Goal: Transaction & Acquisition: Download file/media

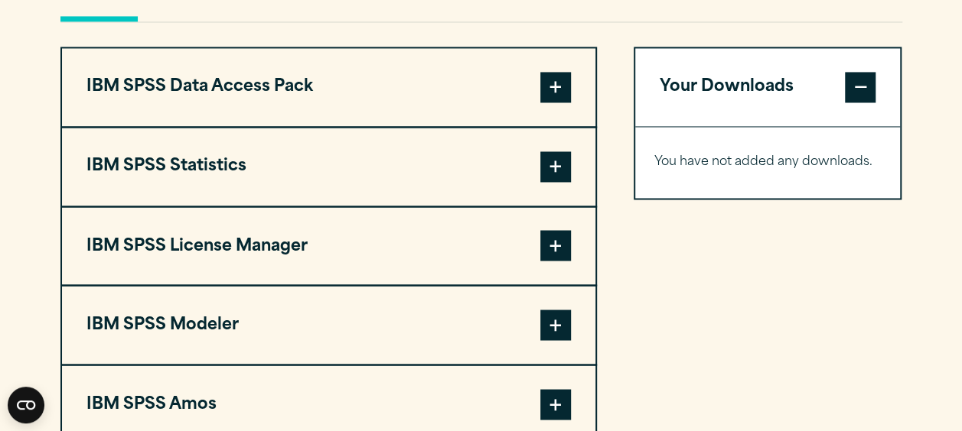
scroll to position [1212, 0]
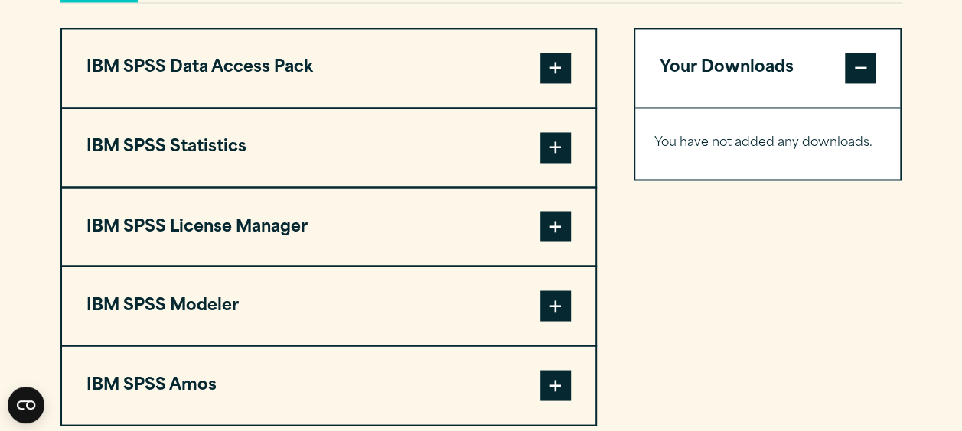
click at [566, 150] on span at bounding box center [555, 147] width 31 height 31
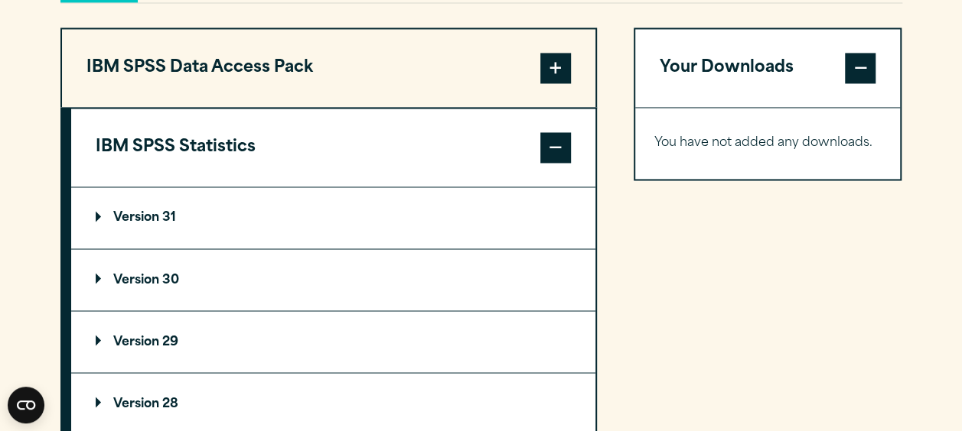
click at [393, 205] on summary "Version 31" at bounding box center [333, 217] width 524 height 61
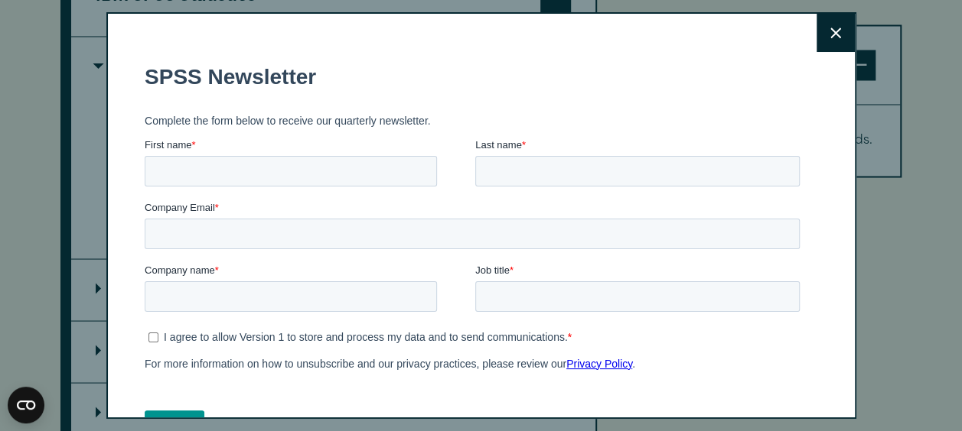
scroll to position [1375, 0]
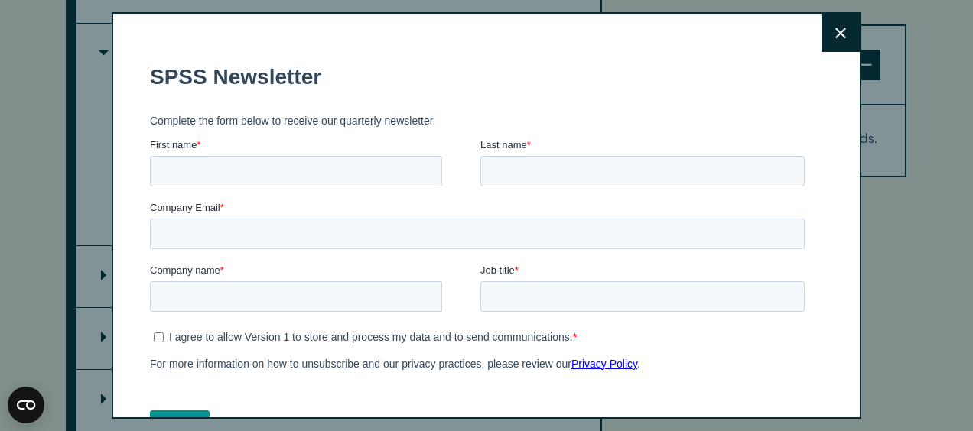
drag, startPoint x: 965, startPoint y: 177, endPoint x: 965, endPoint y: 196, distance: 18.4
click at [961, 196] on html "Consent Details [#IABV2SETTINGS#] About This website uses cookies We use cookie…" at bounding box center [486, 348] width 973 height 3446
click at [826, 23] on button "Close" at bounding box center [841, 33] width 38 height 38
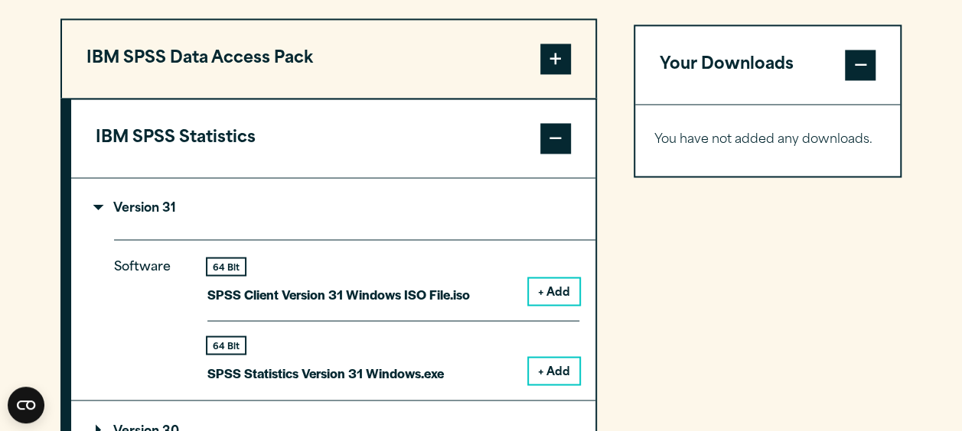
scroll to position [1030, 0]
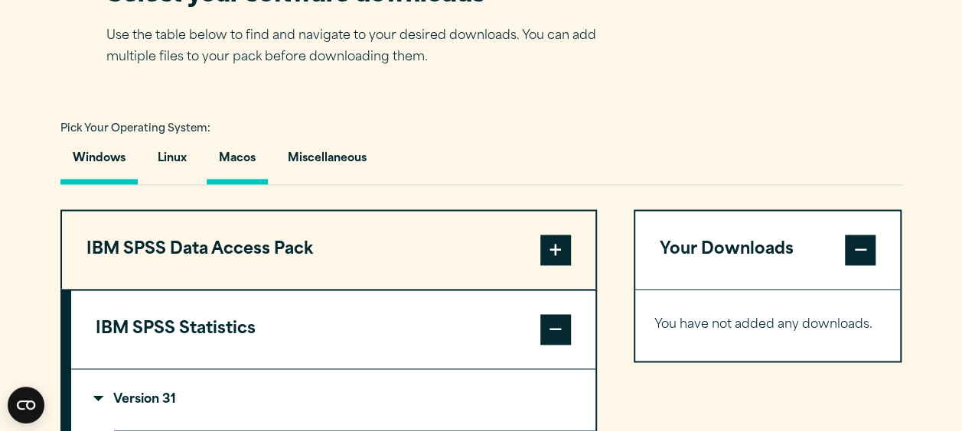
click at [239, 148] on button "Macos" at bounding box center [237, 163] width 61 height 44
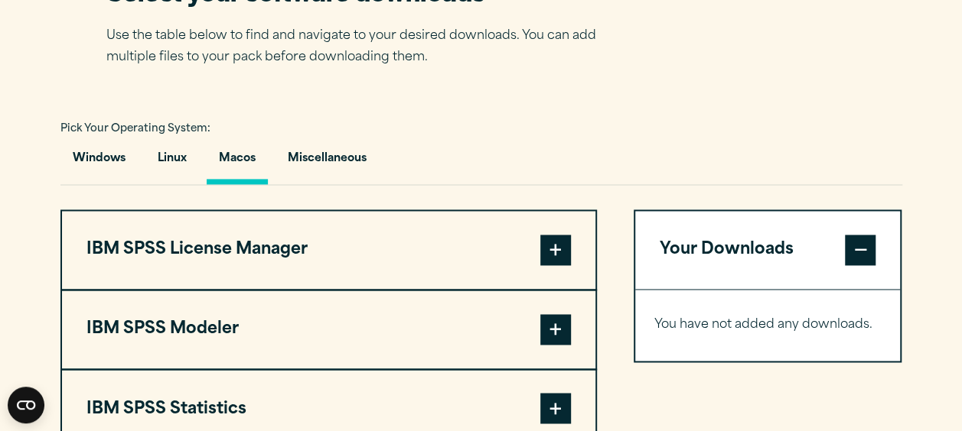
click at [552, 394] on span at bounding box center [555, 408] width 31 height 31
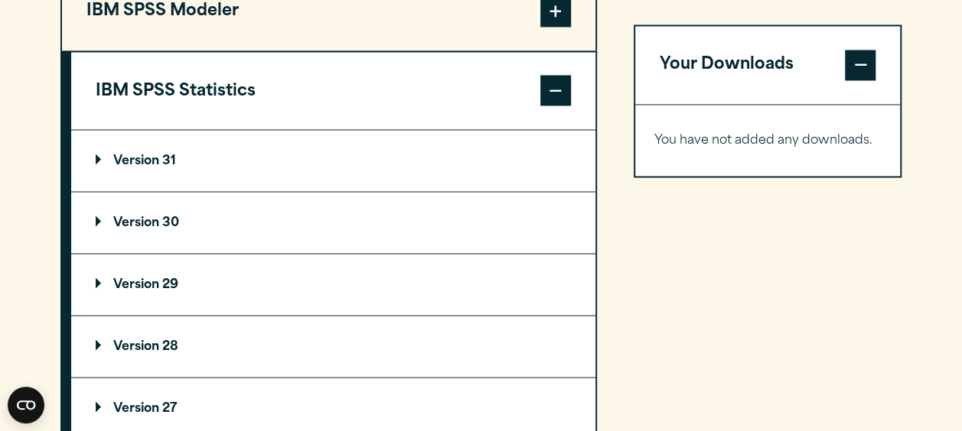
scroll to position [1352, 0]
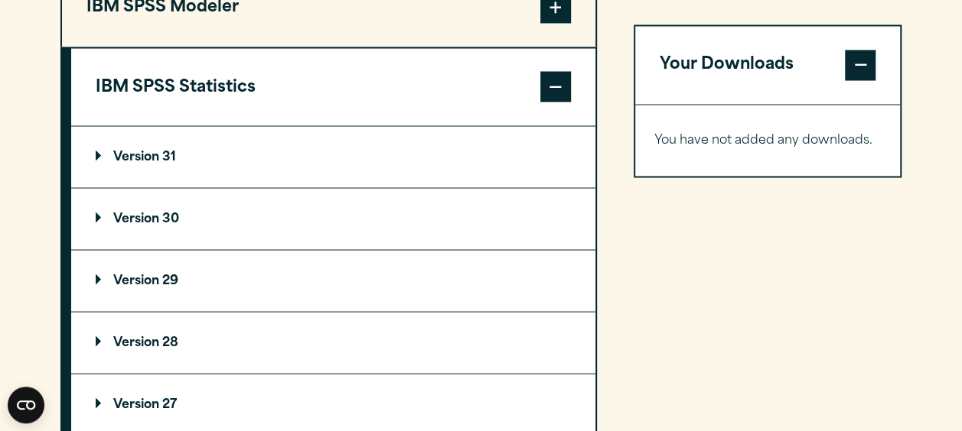
click at [346, 158] on summary "Version 31" at bounding box center [333, 156] width 524 height 61
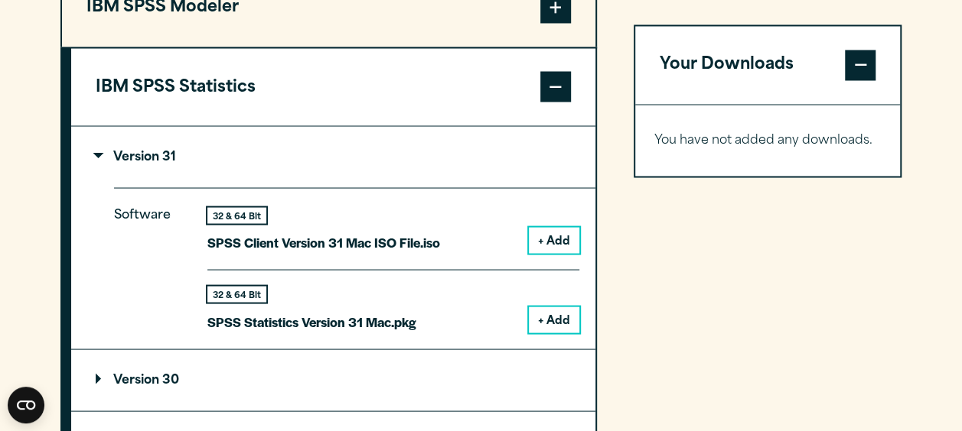
click at [568, 311] on button "+ Add" at bounding box center [554, 320] width 50 height 26
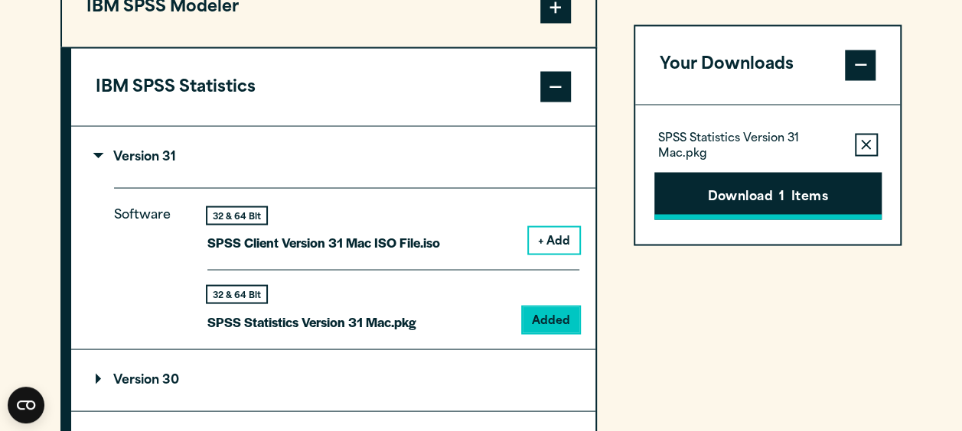
click at [733, 197] on button "Download 1 Items" at bounding box center [767, 195] width 227 height 47
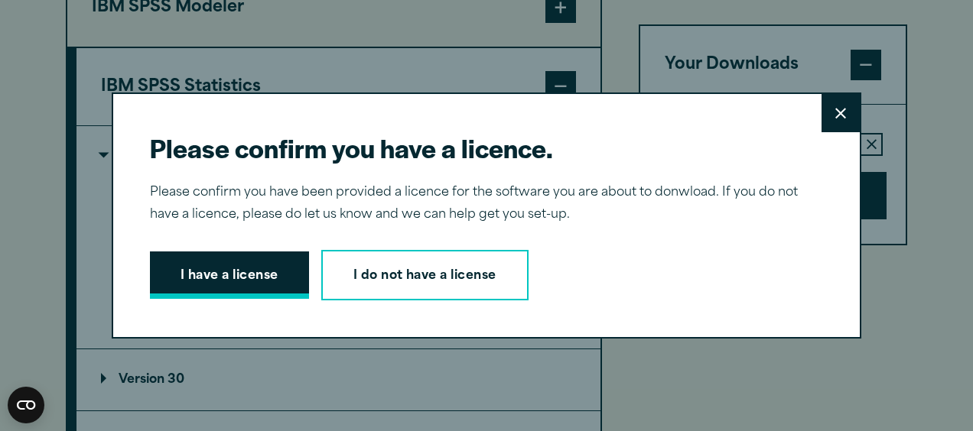
click at [275, 275] on button "I have a license" at bounding box center [229, 275] width 159 height 47
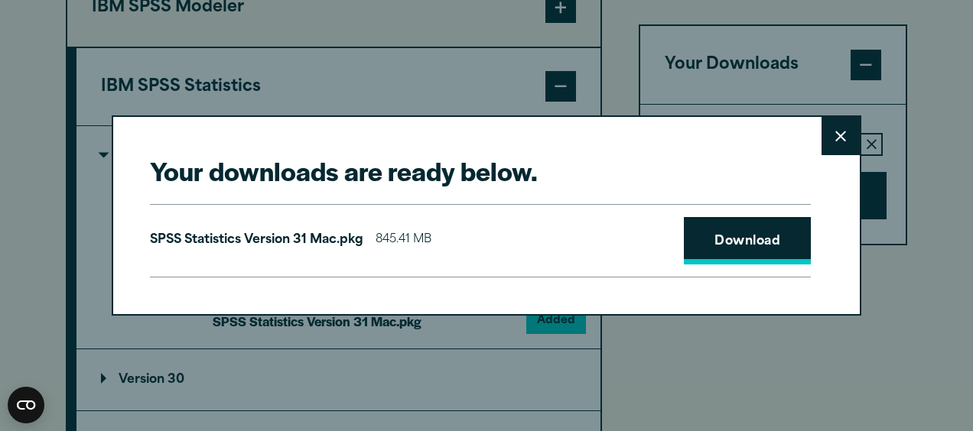
click at [721, 249] on link "Download" at bounding box center [747, 240] width 127 height 47
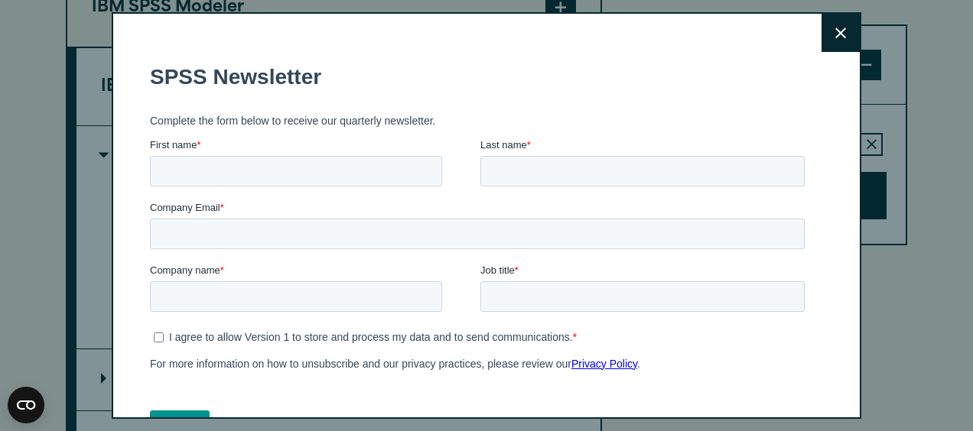
drag, startPoint x: 815, startPoint y: 50, endPoint x: 824, endPoint y: 37, distance: 15.3
click at [835, 37] on icon at bounding box center [840, 33] width 11 height 11
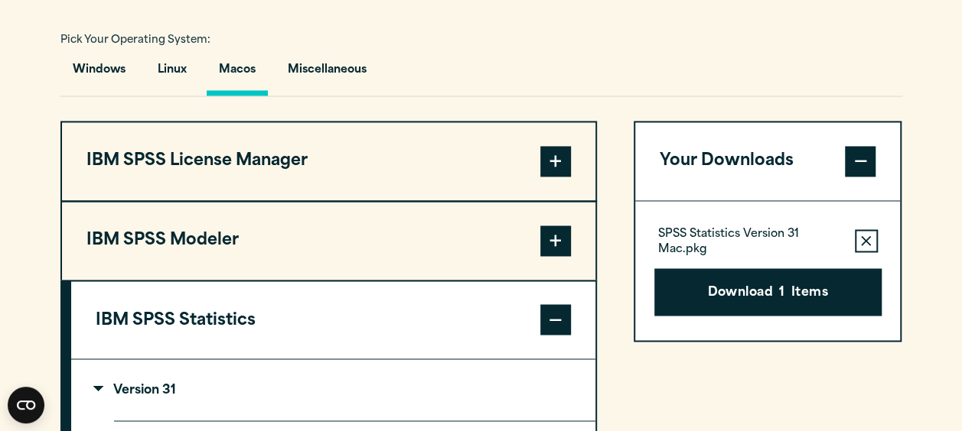
scroll to position [1136, 0]
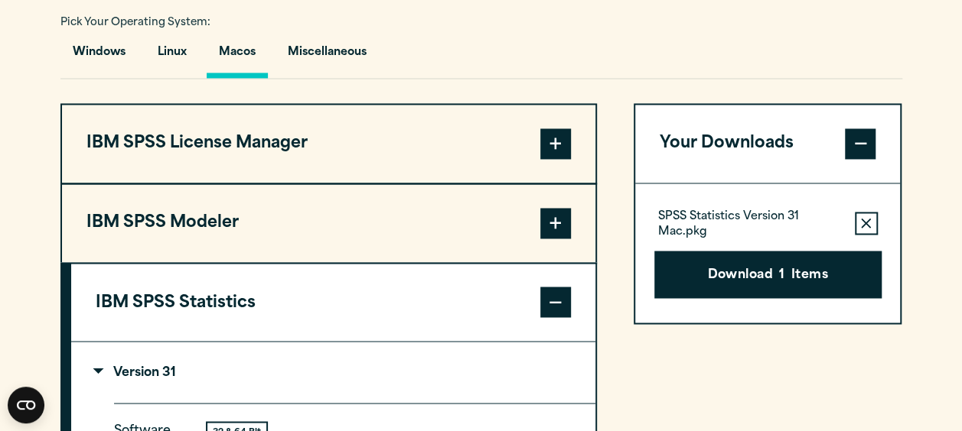
click at [111, 65] on button "Windows" at bounding box center [98, 56] width 77 height 44
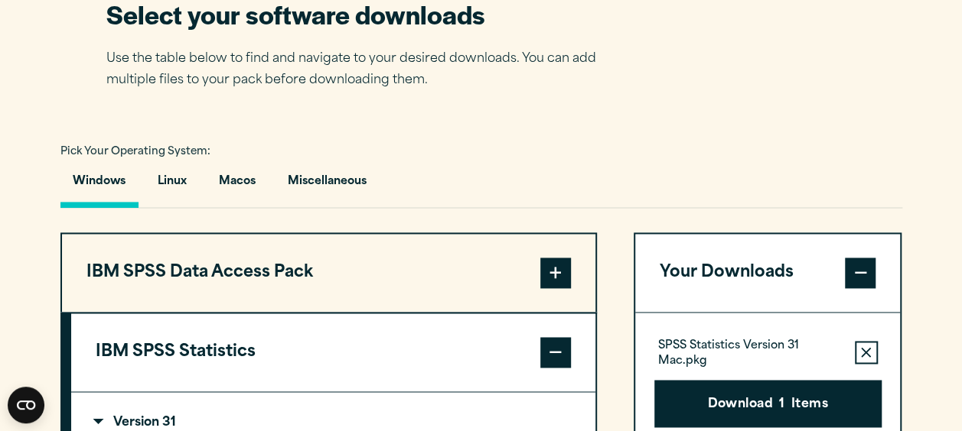
scroll to position [1016, 0]
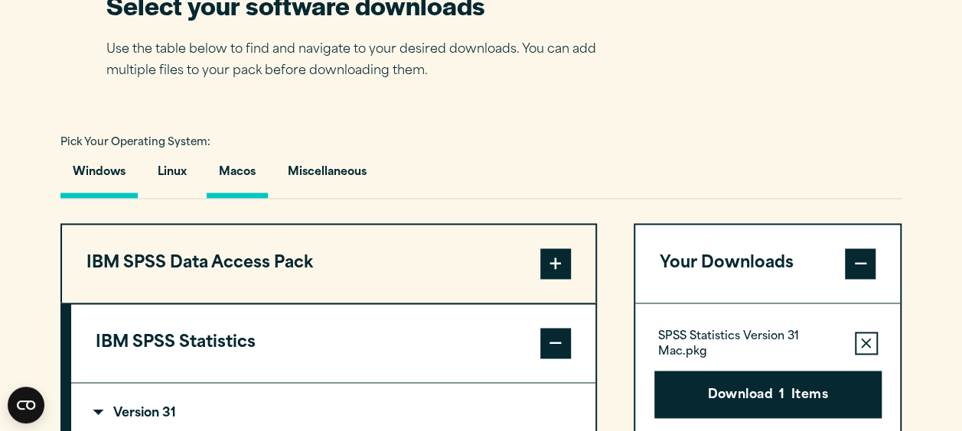
click at [246, 185] on button "Macos" at bounding box center [237, 177] width 61 height 44
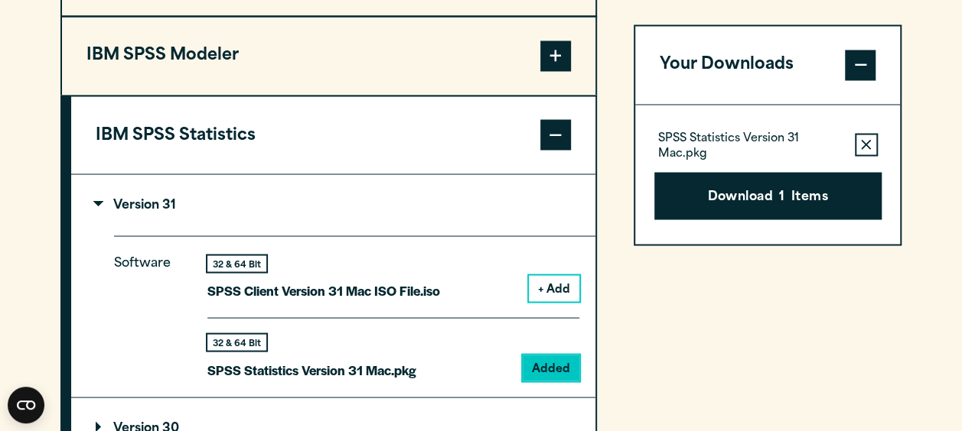
scroll to position [1405, 0]
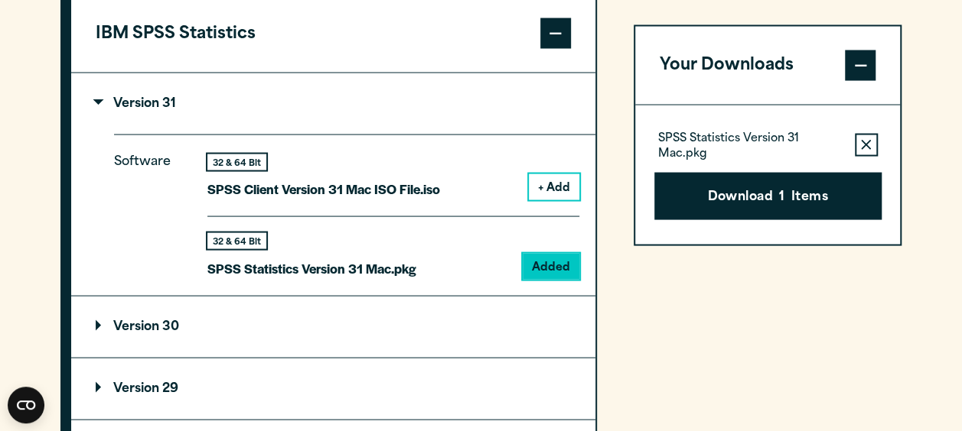
click at [563, 182] on button "+ Add" at bounding box center [554, 187] width 50 height 26
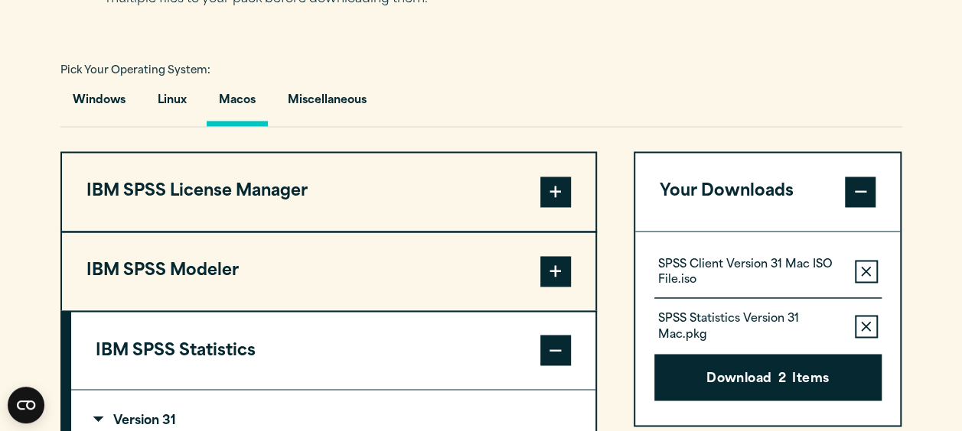
scroll to position [1097, 0]
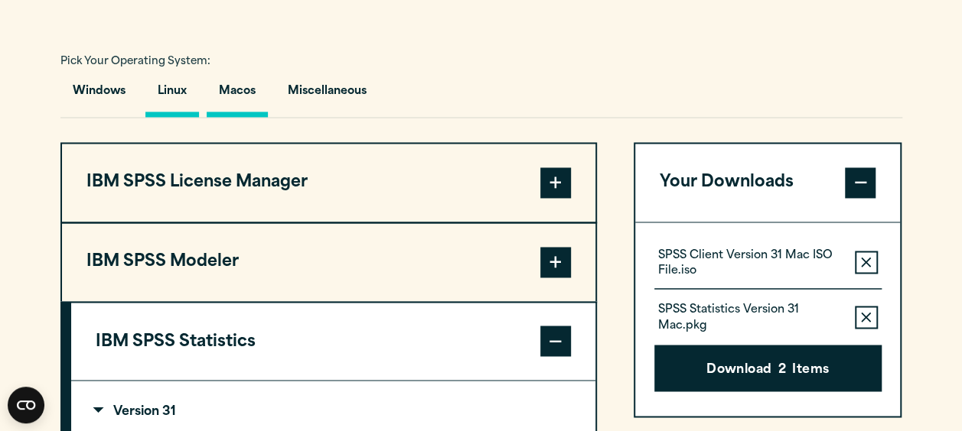
click at [177, 110] on button "Linux" at bounding box center [172, 95] width 54 height 44
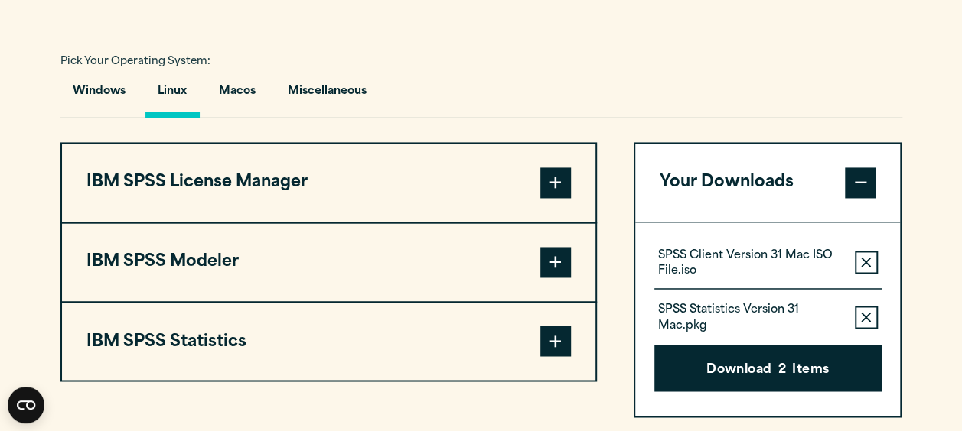
click at [546, 353] on span at bounding box center [555, 341] width 31 height 31
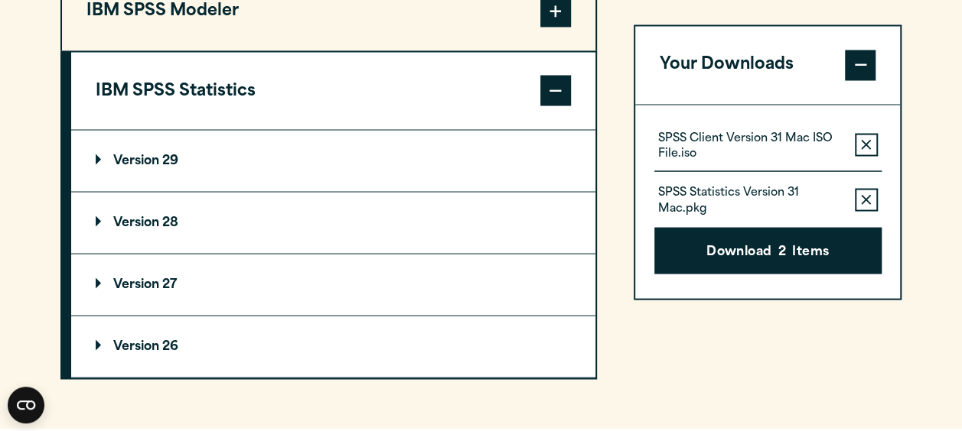
scroll to position [1332, 0]
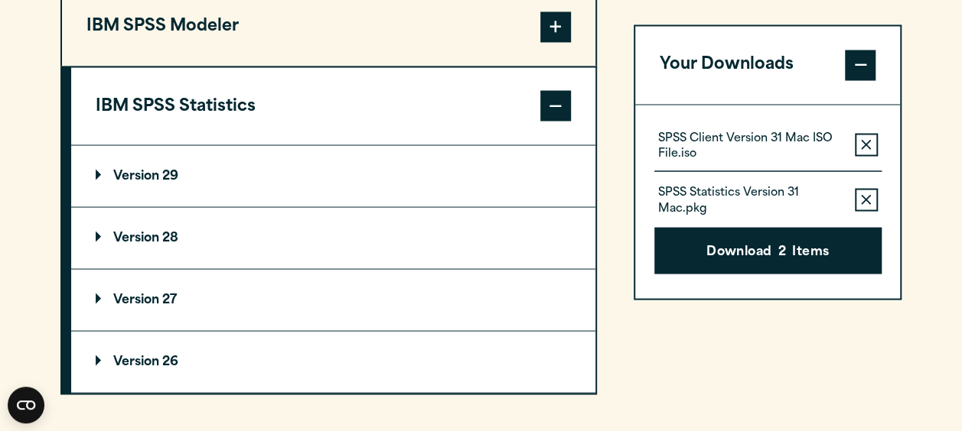
click at [763, 289] on div "SPSS Client Version 31 Mac ISO File.iso Remove this item from your software dow…" at bounding box center [767, 202] width 265 height 194
click at [828, 246] on button "Download 2 Items" at bounding box center [767, 250] width 227 height 47
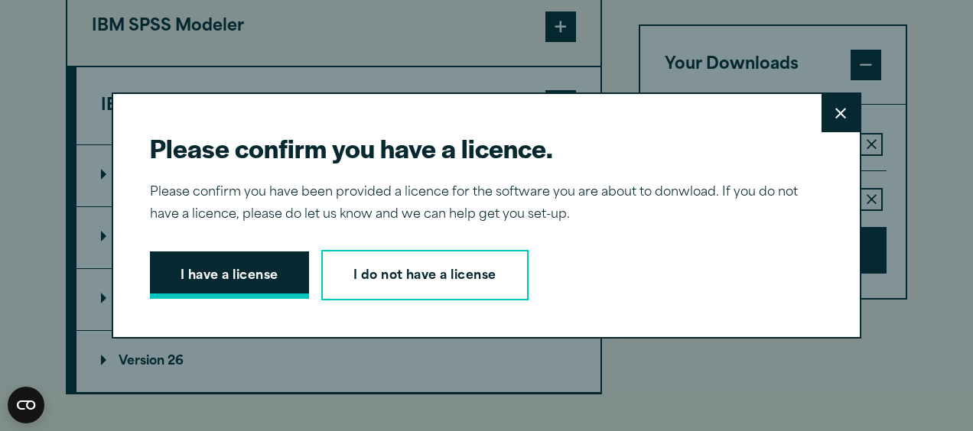
click at [278, 273] on button "I have a license" at bounding box center [229, 275] width 159 height 47
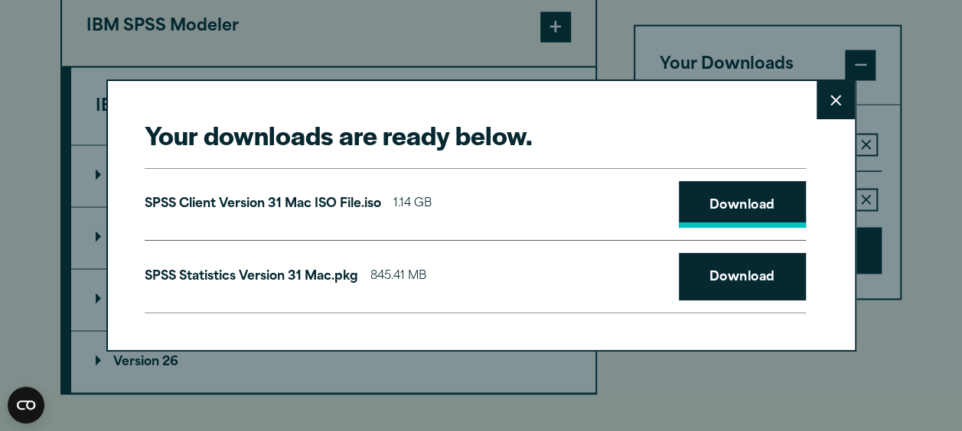
click at [714, 200] on link "Download" at bounding box center [741, 204] width 127 height 47
